Goal: Task Accomplishment & Management: Manage account settings

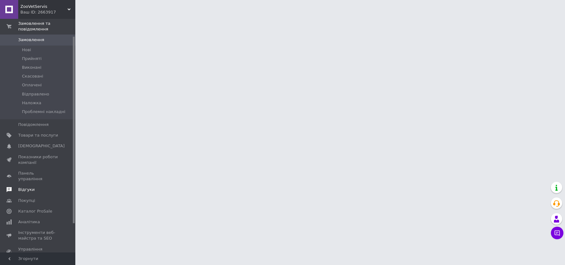
scroll to position [39, 0]
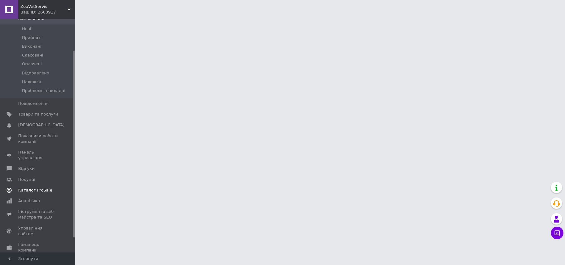
click at [42, 187] on span "Каталог ProSale" at bounding box center [35, 190] width 34 height 6
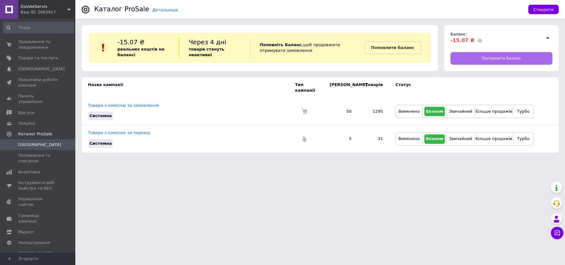
click at [489, 53] on link "Поповнити баланс" at bounding box center [501, 58] width 102 height 13
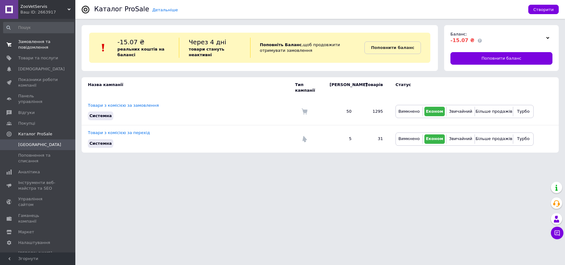
click at [31, 48] on span "Замовлення та повідомлення" at bounding box center [38, 44] width 40 height 11
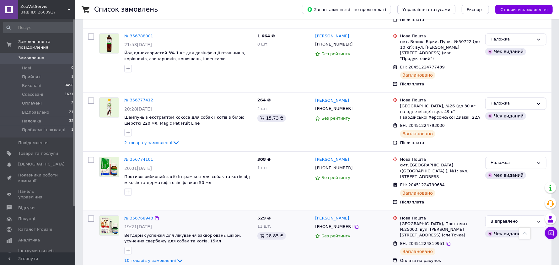
scroll to position [1255, 0]
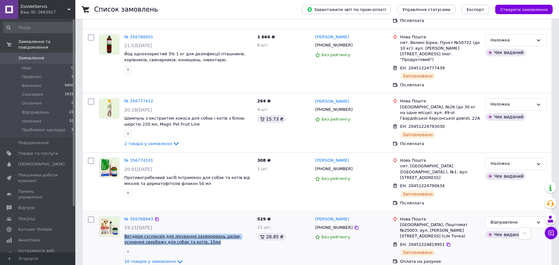
drag, startPoint x: 196, startPoint y: 155, endPoint x: 125, endPoint y: 147, distance: 71.0
click at [125, 233] on span "Ветдерм суспензія для лікування захворювань шкіри, усунення свербежу для собак …" at bounding box center [188, 239] width 128 height 12
copy span "Ветдерм суспензія для лікування захворювань шкіри, усунення свербежу для собак …"
click at [155, 217] on icon at bounding box center [157, 219] width 4 height 4
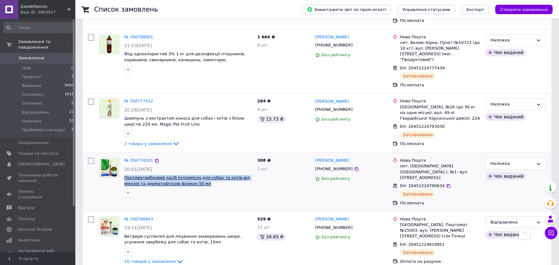
drag, startPoint x: 191, startPoint y: 97, endPoint x: 124, endPoint y: 94, distance: 67.5
click at [124, 175] on span "Противогрибковий засіб Інтрамікон для собак та котів від мікозів та дерматофіто…" at bounding box center [188, 181] width 128 height 12
copy span "Противогрибковий засіб Інтрамікон для собак та котів від мікозів та дерматофіто…"
click at [155, 159] on icon at bounding box center [157, 161] width 4 height 4
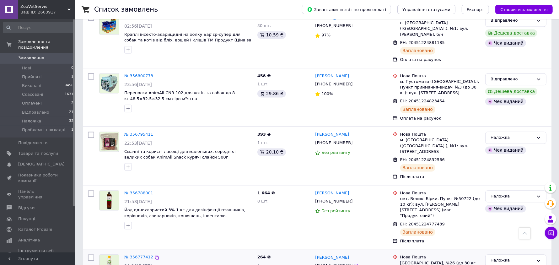
scroll to position [1098, 0]
drag, startPoint x: 174, startPoint y: 201, endPoint x: 132, endPoint y: 194, distance: 43.3
copy div "Шампунь з екстрактом кокоса для собак і котів з білою шерстю 220 мл, Magic Pet …"
click at [154, 256] on icon at bounding box center [156, 258] width 5 height 5
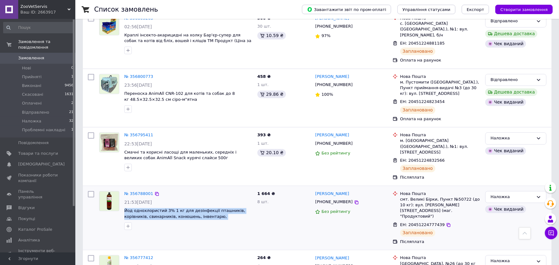
drag, startPoint x: 235, startPoint y: 143, endPoint x: 123, endPoint y: 134, distance: 111.8
click at [123, 189] on div "№ 356788001 21:53, 11.08.2025 Йод однохлористий 3% 1 кг для дезінфекції пташник…" at bounding box center [188, 211] width 133 height 44
copy div "Йод однохлористий 3% 1 кг для дезінфекції пташників, корівників, свинарників, к…"
click at [155, 192] on icon at bounding box center [157, 194] width 4 height 4
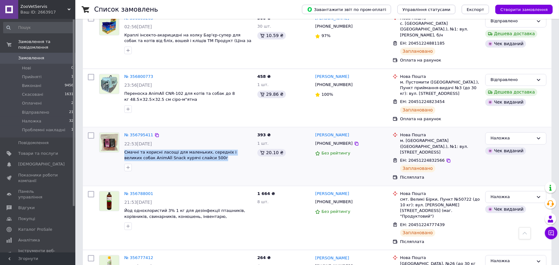
drag, startPoint x: 196, startPoint y: 86, endPoint x: 123, endPoint y: 82, distance: 73.2
click at [123, 130] on div "№ 356795411 22:53, 11.08.2025 Смачні та корисні ласощі для маленьких, середніх …" at bounding box center [188, 152] width 133 height 44
copy span "Смачні та корисні ласощі для маленьких, середніх і великих собак AnimAll Snack …"
click at [154, 133] on icon at bounding box center [156, 135] width 5 height 5
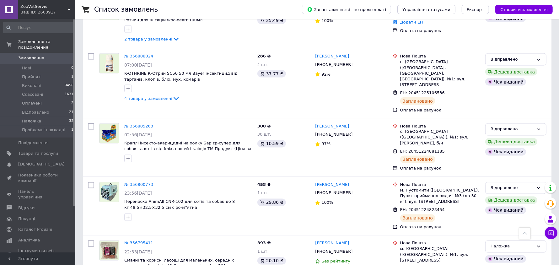
scroll to position [981, 0]
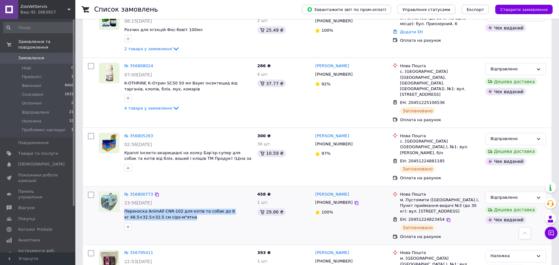
drag, startPoint x: 192, startPoint y: 149, endPoint x: 123, endPoint y: 141, distance: 69.6
click at [123, 189] on div "№ 356800773 23:56, 11.08.2025 Переноска AnimAll CNR-102 для котів та собак до 8…" at bounding box center [188, 211] width 133 height 44
copy span "Переноска AnimAll CNR-102 для котів та собак до 8 кг 48.5×32.5×32.5 см сіро-м"я…"
click at [154, 192] on icon at bounding box center [156, 194] width 5 height 5
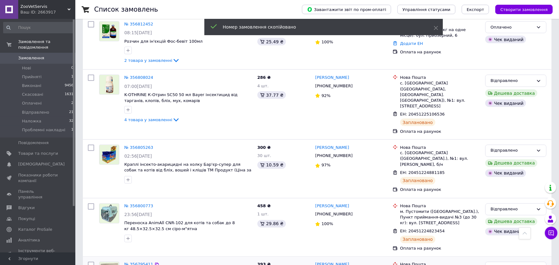
scroll to position [902, 0]
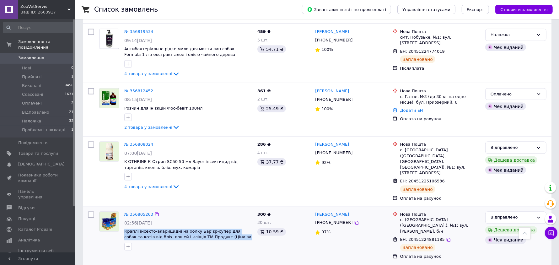
drag, startPoint x: 235, startPoint y: 174, endPoint x: 123, endPoint y: 166, distance: 113.0
click at [123, 209] on div "№ 356805263 02:56, 12.08.2025 Краплі інсекто-акарицидні на холку Бар'єр-супер д…" at bounding box center [188, 231] width 133 height 44
copy span "Краплі інсекто-акарицидні на холку Бар'єр-супер для собак та котів від бліх, во…"
click at [155, 212] on icon at bounding box center [157, 214] width 4 height 4
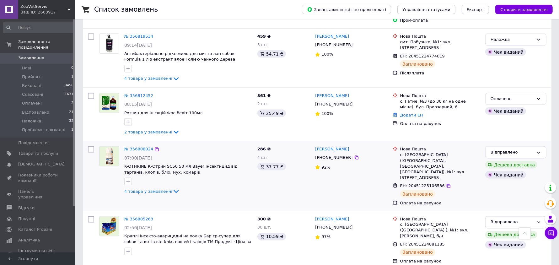
scroll to position [863, 0]
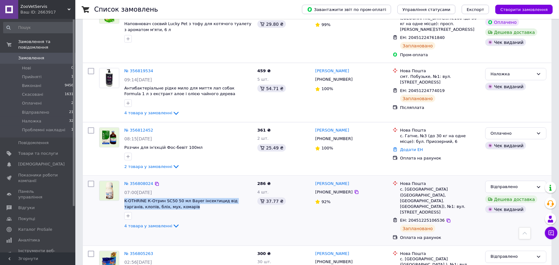
drag, startPoint x: 179, startPoint y: 153, endPoint x: 123, endPoint y: 145, distance: 56.3
click at [123, 178] on div "№ 356808024 07:00, 12.08.2025 K-OTHRINE К-Отрин SC50 50 мл Bayer інсектицид від…" at bounding box center [188, 205] width 133 height 54
copy span "K-OTHRINE К-Отрин SC50 50 мл Bayer інсектицид від тарганів, клопів, бліх, мух, …"
click at [154, 181] on icon at bounding box center [156, 183] width 5 height 5
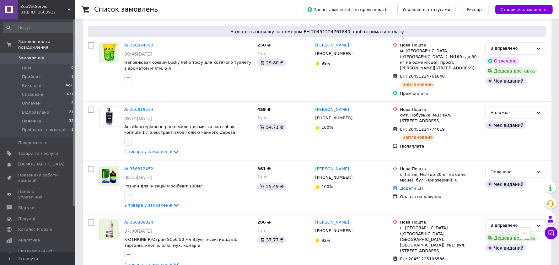
scroll to position [824, 0]
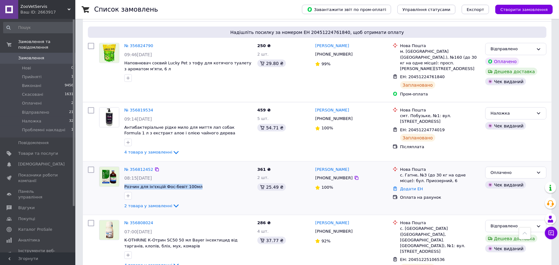
drag, startPoint x: 198, startPoint y: 133, endPoint x: 123, endPoint y: 133, distance: 75.6
click at [123, 164] on div "№ 356812452 08:15, 12.08.2025 Розчин для ін'єкцій Фос-бевіт 100мл 2 товара у за…" at bounding box center [188, 188] width 133 height 48
copy span "Розчин для ін'єкцій Фос-бевіт 100мл"
click at [154, 167] on icon at bounding box center [156, 169] width 5 height 5
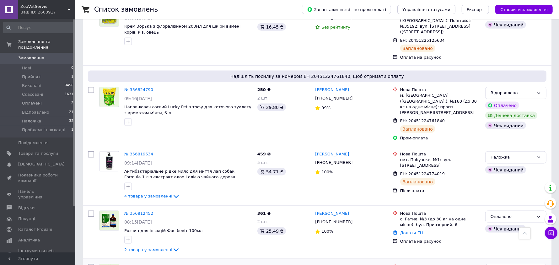
scroll to position [745, 0]
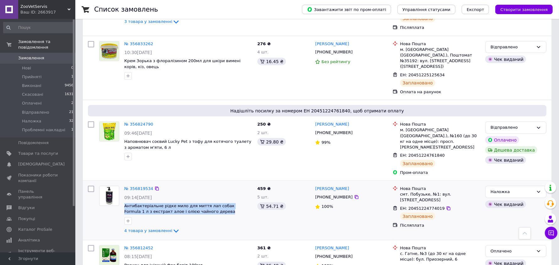
drag, startPoint x: 205, startPoint y: 162, endPoint x: 123, endPoint y: 153, distance: 82.4
click at [123, 183] on div "№ 356819534 09:14, 12.08.2025 Антибактеріальне рідке мило для миття лап собак F…" at bounding box center [188, 210] width 133 height 54
copy div "Антибактеріальне рідке мило для миття лап собак Formula 1 л з екстракт алое і о…"
click at [154, 186] on icon at bounding box center [156, 188] width 5 height 5
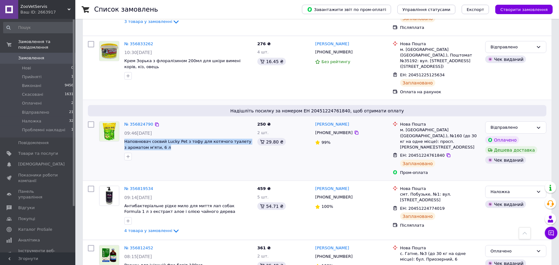
drag, startPoint x: 170, startPoint y: 99, endPoint x: 123, endPoint y: 93, distance: 47.4
click at [123, 119] on div "№ 356824790 09:46, 12.08.2025 Наповнювач соєвий Lucky Pet з тофу для котячого т…" at bounding box center [188, 141] width 133 height 44
click at [155, 122] on icon at bounding box center [156, 124] width 5 height 5
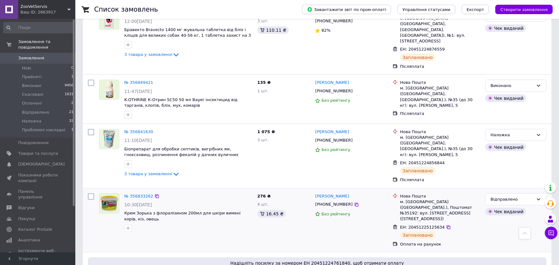
scroll to position [588, 0]
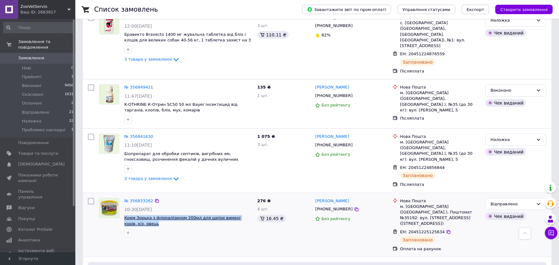
drag, startPoint x: 144, startPoint y: 181, endPoint x: 125, endPoint y: 175, distance: 19.6
click at [125, 215] on span "Крем Зорька з флоралізином 200мл для шкіри вимені корів, кіз, овець" at bounding box center [188, 221] width 128 height 12
click at [154, 198] on icon at bounding box center [156, 200] width 5 height 5
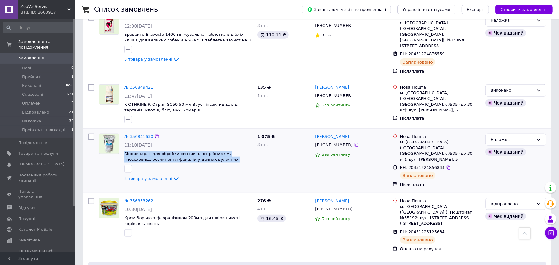
drag, startPoint x: 249, startPoint y: 121, endPoint x: 123, endPoint y: 116, distance: 125.6
click at [123, 131] on div "№ 356841630 11:10, 12.08.2025 Біопрепарат для обробки септиків, вигрібних ям, г…" at bounding box center [188, 158] width 133 height 54
click at [155, 134] on icon at bounding box center [156, 136] width 5 height 5
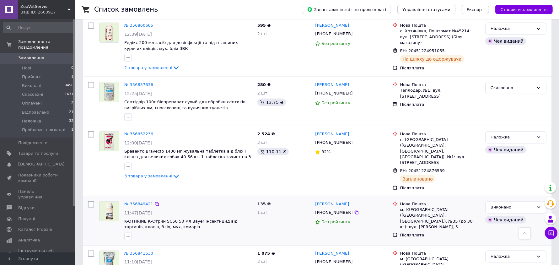
scroll to position [471, 0]
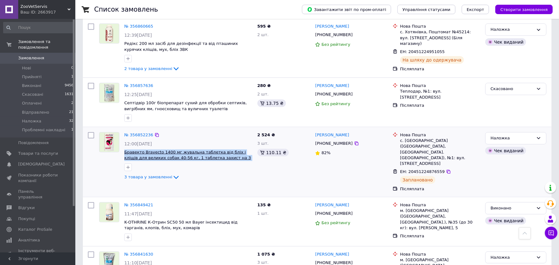
drag, startPoint x: 226, startPoint y: 132, endPoint x: 124, endPoint y: 126, distance: 101.5
click at [124, 130] on div "№ 356852236 12:00, 12.08.2025 Бравекто Bravecto 1400 мг жувальна таблетка від б…" at bounding box center [188, 157] width 133 height 54
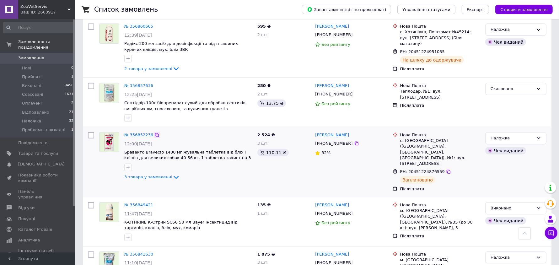
click at [154, 132] on icon at bounding box center [156, 134] width 5 height 5
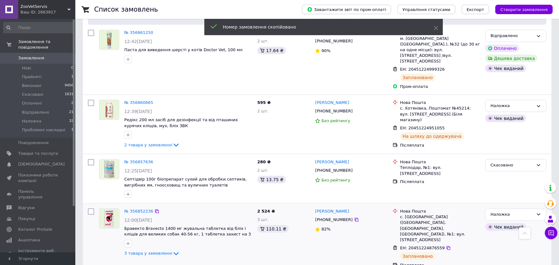
scroll to position [392, 0]
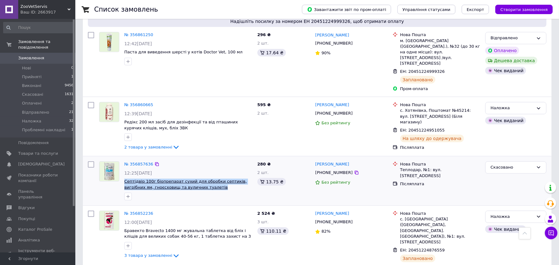
drag, startPoint x: 196, startPoint y: 160, endPoint x: 124, endPoint y: 156, distance: 72.0
click at [124, 179] on span "Септідвір 100г біопрепарат сухий для обробки септиків, вигрібних ям, гноєсховищ…" at bounding box center [188, 185] width 128 height 12
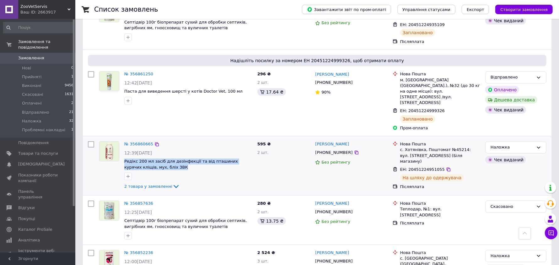
drag, startPoint x: 151, startPoint y: 141, endPoint x: 123, endPoint y: 136, distance: 27.7
click at [123, 139] on div "№ 356860665 12:39, 12.08.2025 Редікс 200 мл засіб для дезінфекції та від пташин…" at bounding box center [188, 166] width 133 height 54
click at [154, 142] on icon at bounding box center [156, 144] width 5 height 5
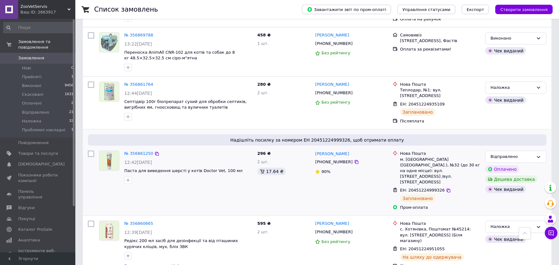
scroll to position [235, 0]
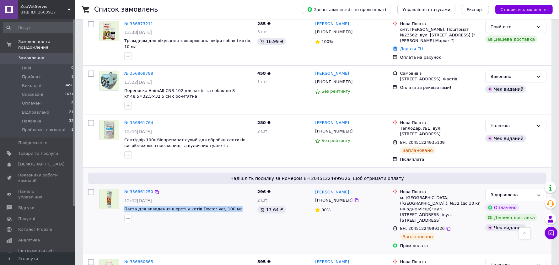
drag, startPoint x: 236, startPoint y: 195, endPoint x: 173, endPoint y: 214, distance: 66.0
click at [124, 195] on div "№ 356861250 12:42, 12.08.2025 Паста для виведення шерсті у котів Doctor Vet, 10…" at bounding box center [188, 205] width 133 height 38
click at [154, 190] on icon at bounding box center [156, 192] width 5 height 5
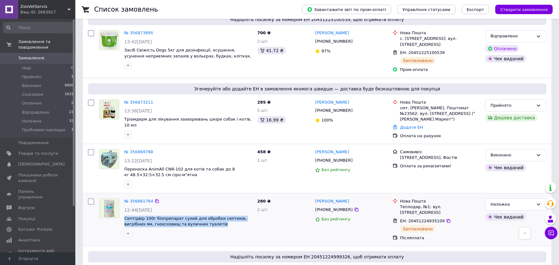
drag, startPoint x: 198, startPoint y: 213, endPoint x: 124, endPoint y: 208, distance: 74.2
click at [124, 208] on div "№ 356861764 12:44, 12.08.2025 Септідвір 100г біопрепарат сухий для обробки септ…" at bounding box center [188, 218] width 133 height 44
click at [155, 199] on icon at bounding box center [157, 201] width 4 height 4
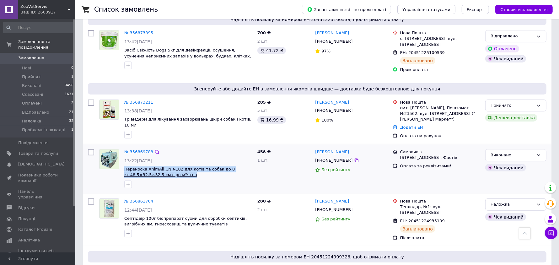
drag, startPoint x: 200, startPoint y: 163, endPoint x: 146, endPoint y: 165, distance: 54.3
click at [124, 166] on span "Переноска AnimAll CNR-102 для котів та собак до 8 кг 48.5×32.5×32.5 см сіро-м"я…" at bounding box center [188, 172] width 128 height 12
click at [154, 149] on icon at bounding box center [156, 151] width 5 height 5
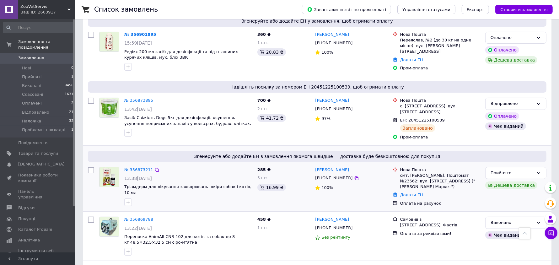
scroll to position [78, 0]
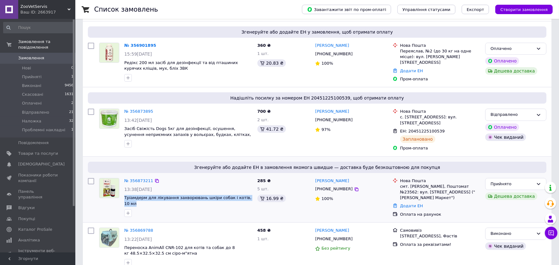
drag, startPoint x: 252, startPoint y: 191, endPoint x: 124, endPoint y: 190, distance: 128.4
click at [124, 190] on div "№ 356873211 13:38, 12.08.2025 Тріамдерм для лікування захворювань шкіри собак і…" at bounding box center [188, 197] width 133 height 44
click at [155, 178] on icon at bounding box center [156, 180] width 5 height 5
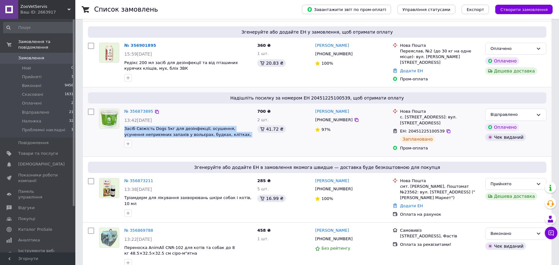
drag, startPoint x: 248, startPoint y: 133, endPoint x: 123, endPoint y: 127, distance: 125.0
click at [123, 127] on div "№ 356873895 13:42, 12.08.2025 Засіб Свіжість Dogs 5кг для дезінфекції, осушення…" at bounding box center [188, 128] width 133 height 44
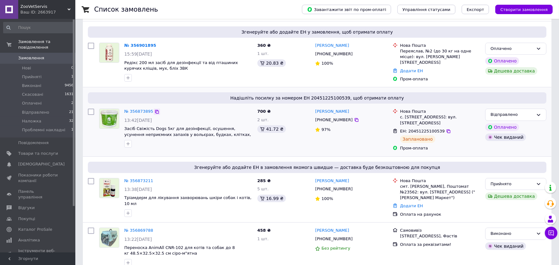
click at [154, 109] on icon at bounding box center [156, 111] width 5 height 5
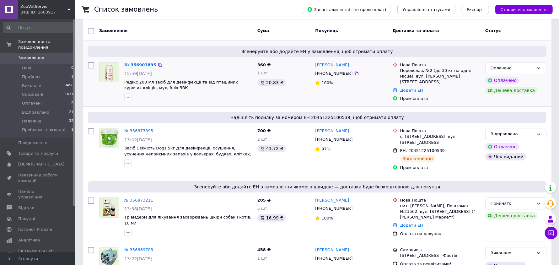
scroll to position [0, 0]
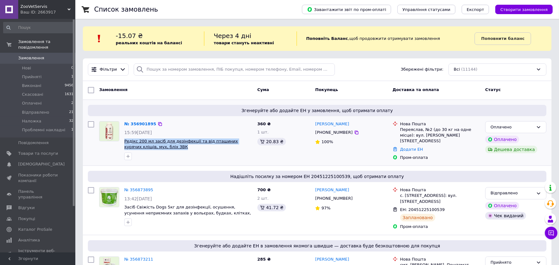
drag, startPoint x: 151, startPoint y: 147, endPoint x: 124, endPoint y: 142, distance: 27.5
click at [124, 142] on div "№ 356901895 15:59, 12.08.2025 Редікс 200 мл засіб для дезінфекції та від пташин…" at bounding box center [188, 141] width 133 height 44
click at [158, 122] on icon at bounding box center [160, 124] width 4 height 4
click at [43, 65] on li "Нові 0" at bounding box center [38, 68] width 77 height 9
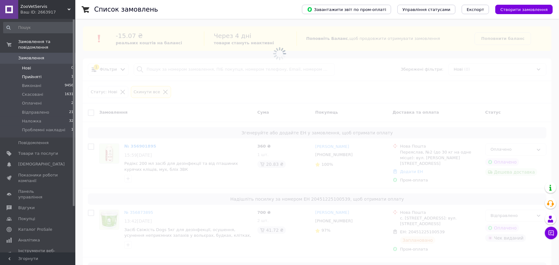
click at [42, 72] on li "Прийняті 1" at bounding box center [38, 76] width 77 height 9
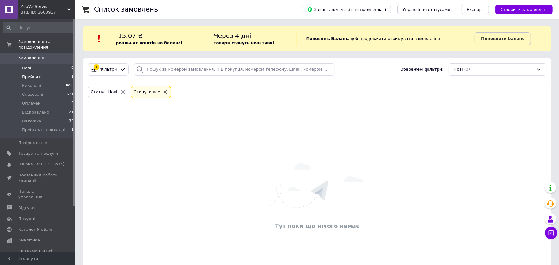
click at [32, 74] on span "Прийняті" at bounding box center [31, 77] width 19 height 6
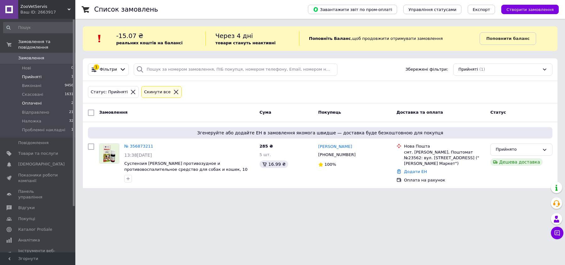
click at [40, 101] on li "Оплачені 2" at bounding box center [38, 103] width 77 height 9
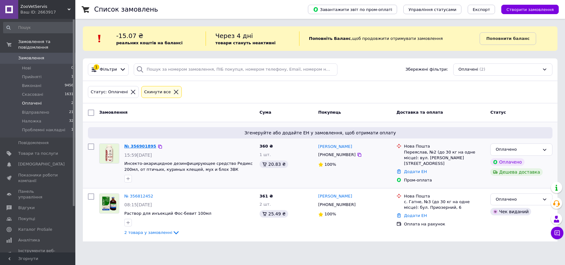
click at [140, 145] on link "№ 356901895" at bounding box center [140, 146] width 32 height 5
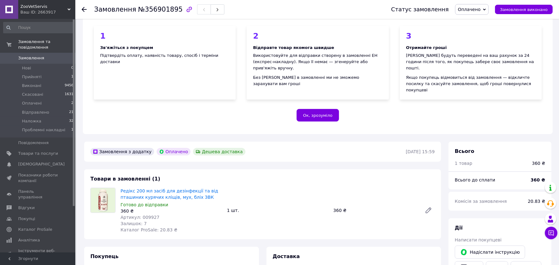
scroll to position [39, 0]
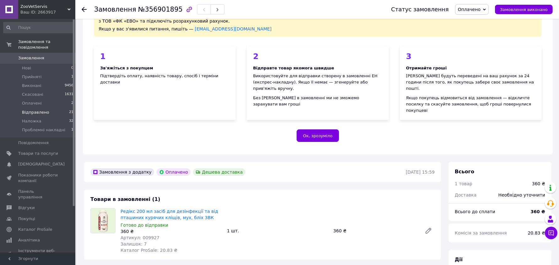
click at [46, 108] on li "Відправлено 21" at bounding box center [38, 112] width 77 height 9
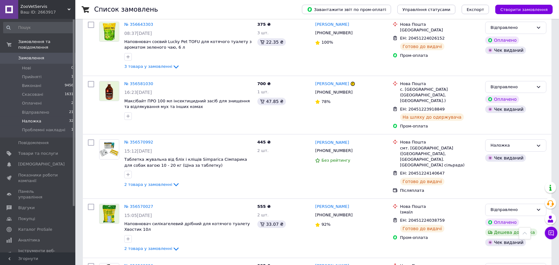
scroll to position [2236, 0]
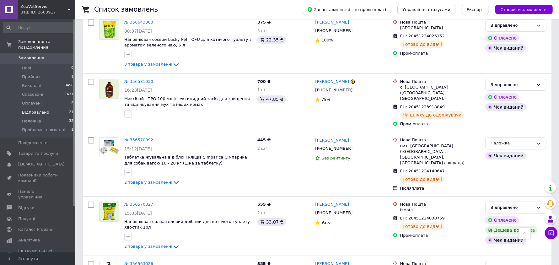
click at [45, 110] on span "Відправлено" at bounding box center [35, 113] width 27 height 6
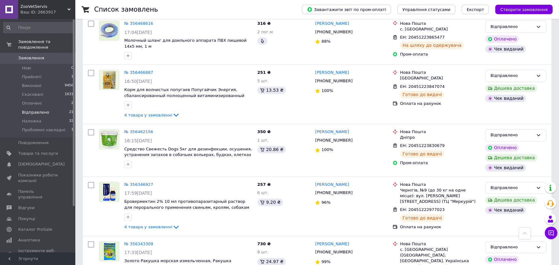
scroll to position [1080, 0]
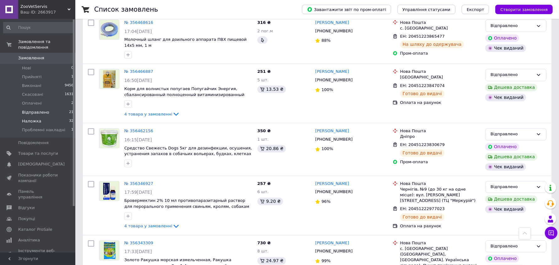
click at [38, 118] on span "Наложка" at bounding box center [31, 121] width 19 height 6
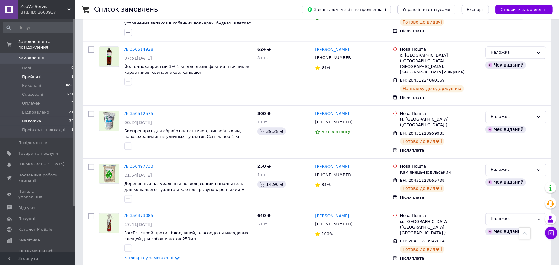
scroll to position [1255, 0]
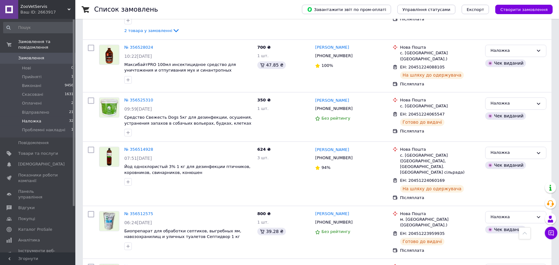
click at [43, 55] on span "Замовлення" at bounding box center [38, 58] width 40 height 6
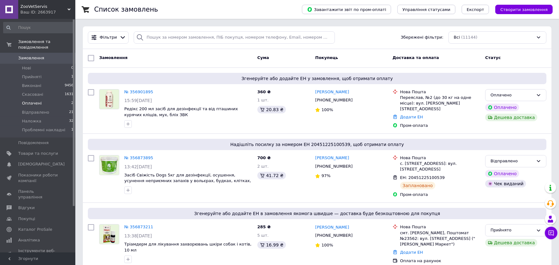
click at [38, 100] on span "Оплачені" at bounding box center [32, 103] width 20 height 6
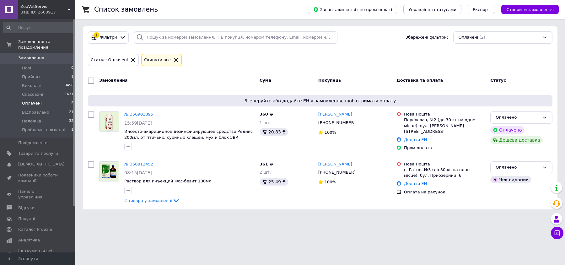
click at [30, 55] on span "Замовлення" at bounding box center [31, 58] width 26 height 6
